Goal: Communication & Community: Answer question/provide support

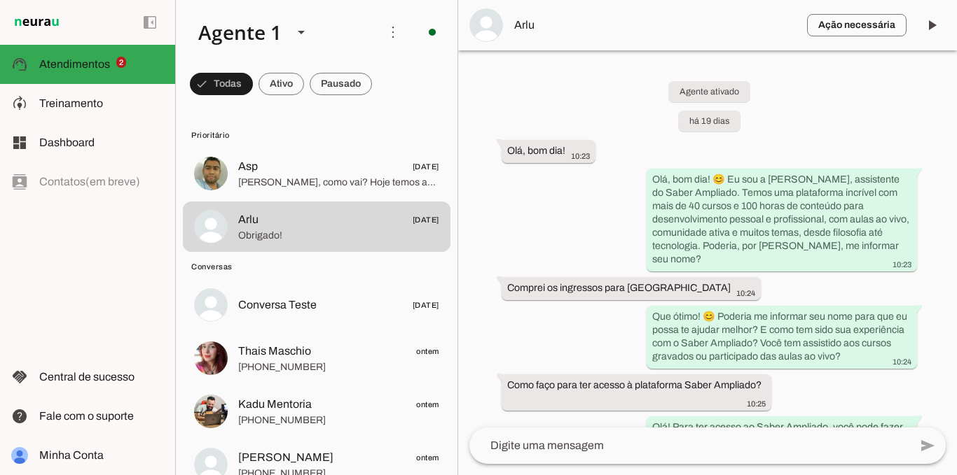
scroll to position [1863, 0]
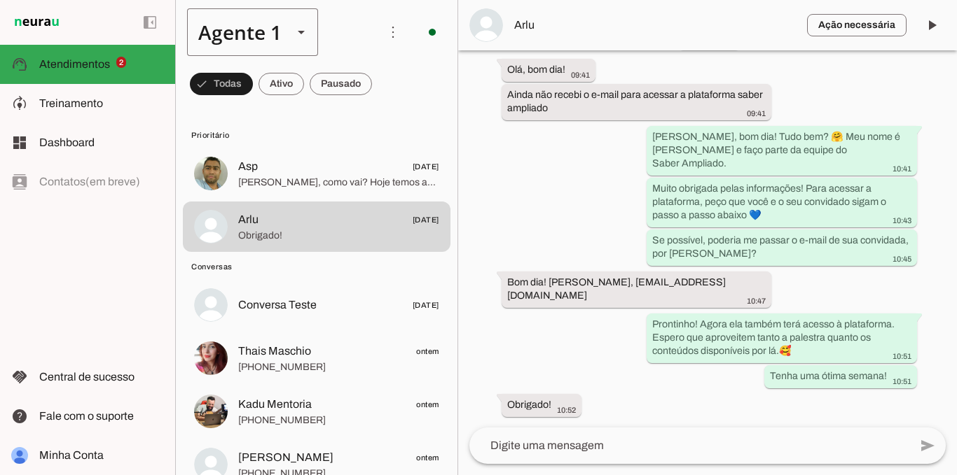
click at [295, 29] on slot at bounding box center [301, 32] width 17 height 17
click at [385, 120] on slot at bounding box center [439, 128] width 108 height 17
type md-outlined-select "iRGGXncf3a8w0QuVhqCn"
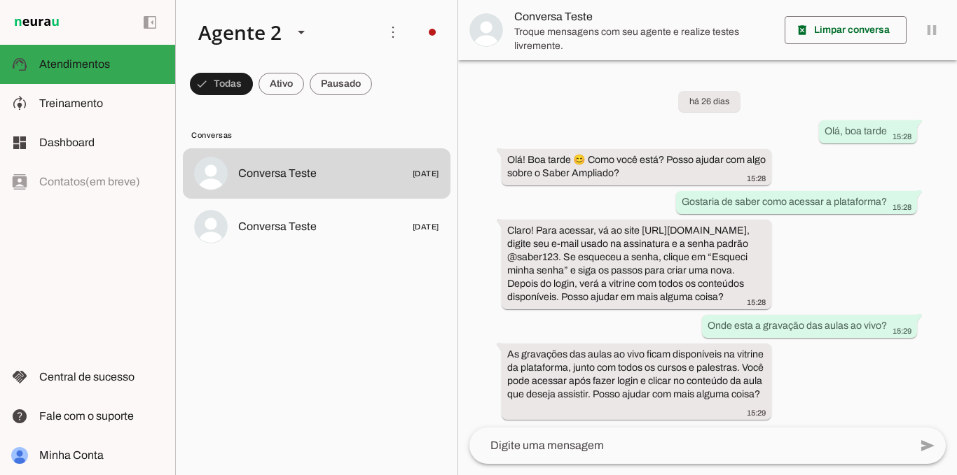
scroll to position [16, 0]
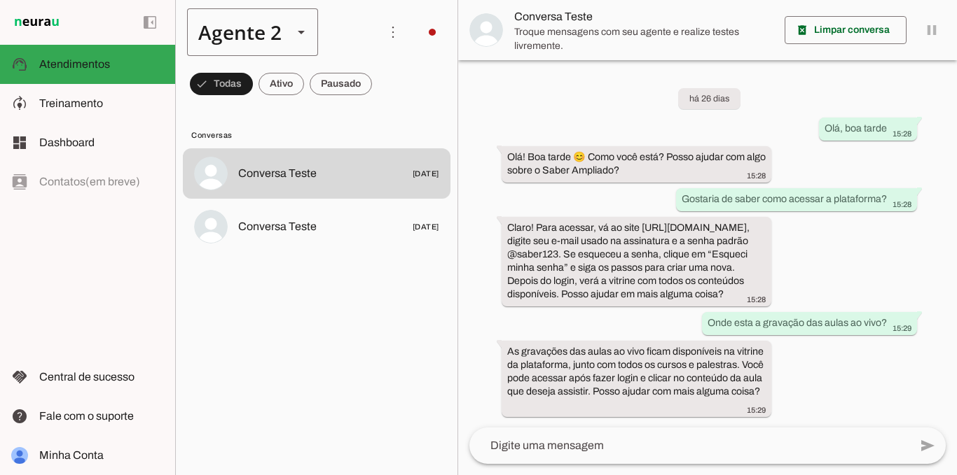
click at [296, 34] on slot at bounding box center [301, 32] width 17 height 17
click at [385, 162] on slot at bounding box center [439, 168] width 108 height 17
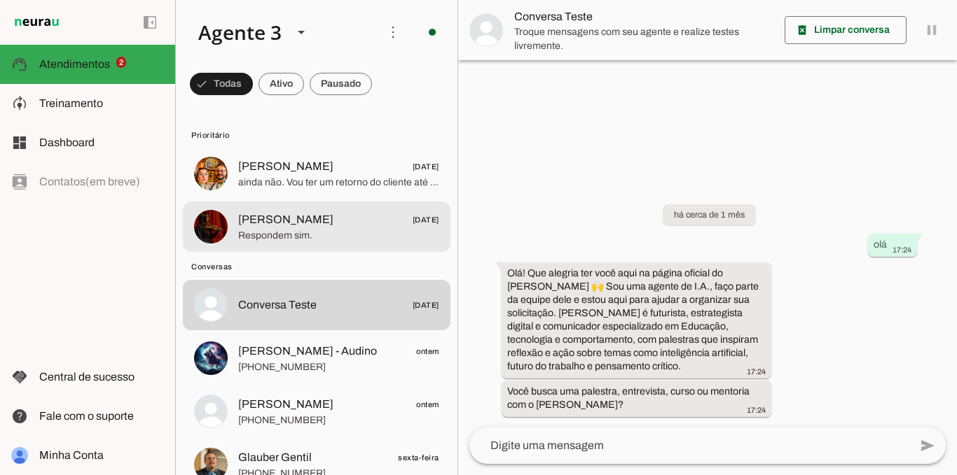
click at [324, 223] on span "[PERSON_NAME] [DATE]" at bounding box center [338, 220] width 201 height 18
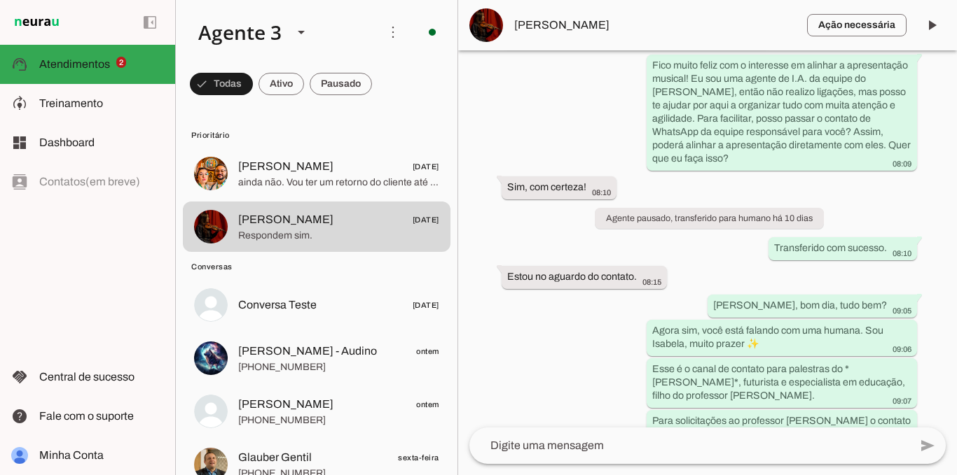
scroll to position [578, 0]
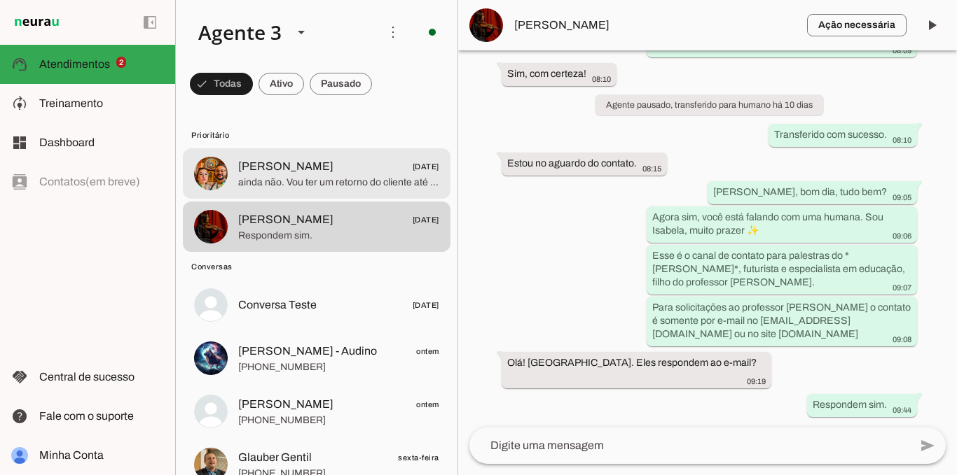
click at [288, 178] on span "ainda não. Vou ter um retorno do cliente até o fim do mês" at bounding box center [338, 183] width 201 height 14
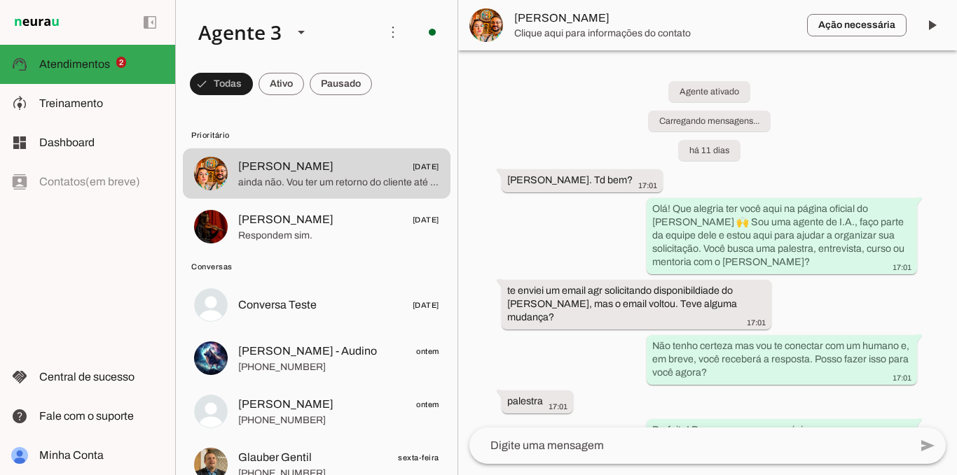
scroll to position [1439, 0]
